Goal: Information Seeking & Learning: Learn about a topic

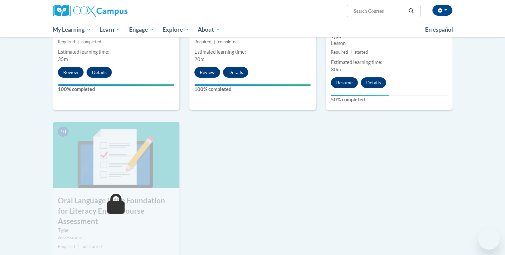
scroll to position [604, 0]
click at [344, 83] on button "Resume" at bounding box center [344, 82] width 27 height 11
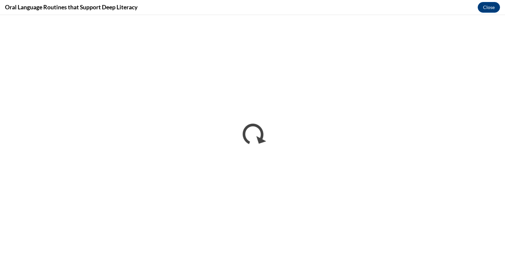
scroll to position [0, 0]
